Goal: Transaction & Acquisition: Purchase product/service

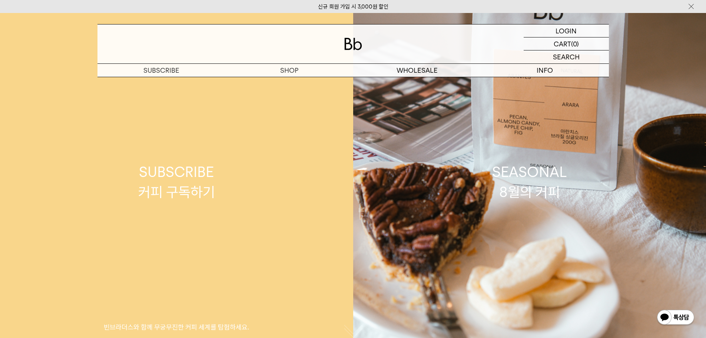
click at [291, 84] on link "SUBSCRIBE 커피 구독하기 빈브라더스와 함께 무궁무진한 커피 세계를 탐험하세요." at bounding box center [176, 182] width 353 height 338
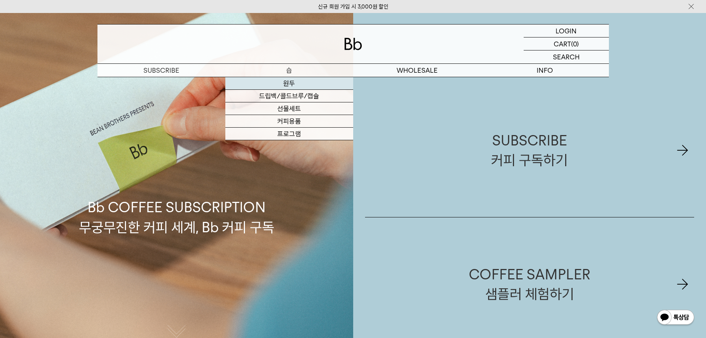
click at [291, 83] on link "원두" at bounding box center [289, 83] width 128 height 13
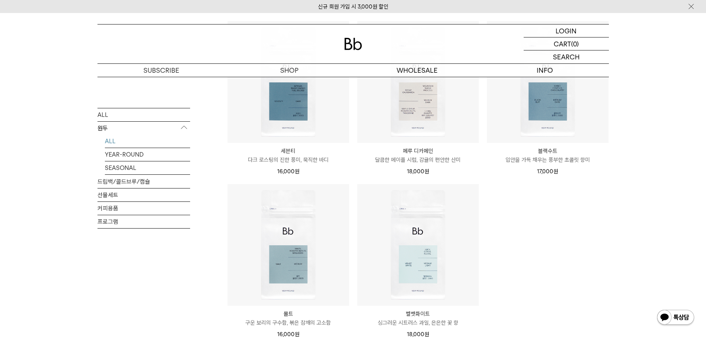
scroll to position [445, 0]
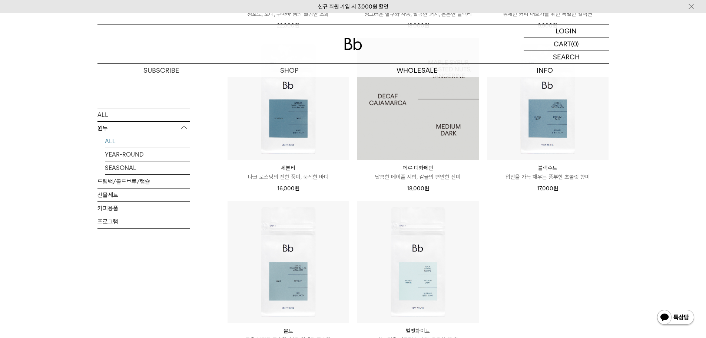
click at [428, 131] on img at bounding box center [418, 99] width 122 height 122
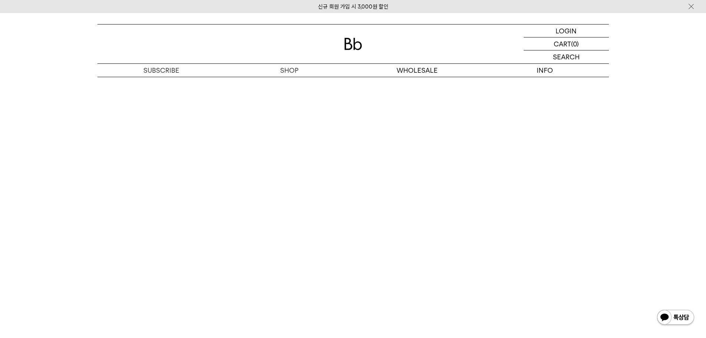
scroll to position [1409, 0]
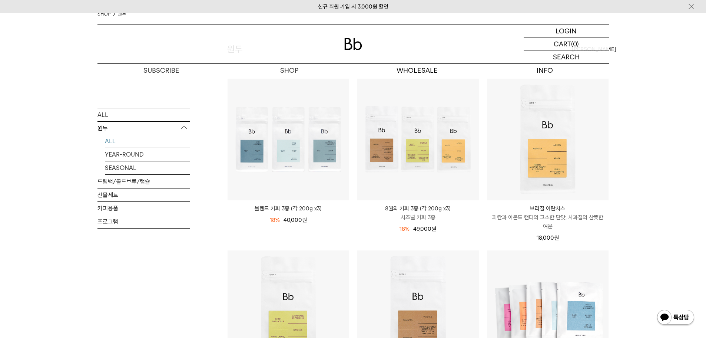
scroll to position [19, 0]
